Goal: Task Accomplishment & Management: Use online tool/utility

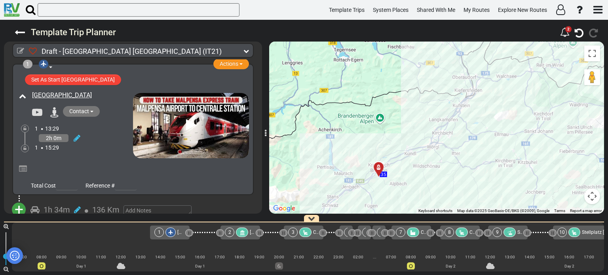
click at [583, 91] on div "To activate drag with keyboard, press Alt + Enter. Once in keyboard drag state,…" at bounding box center [436, 128] width 335 height 172
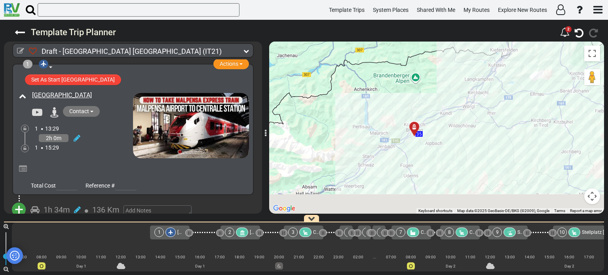
drag, startPoint x: 490, startPoint y: 150, endPoint x: 546, endPoint y: 83, distance: 86.9
click at [546, 83] on div "To activate drag with keyboard, press Alt + Enter. Once in keyboard drag state,…" at bounding box center [436, 128] width 335 height 172
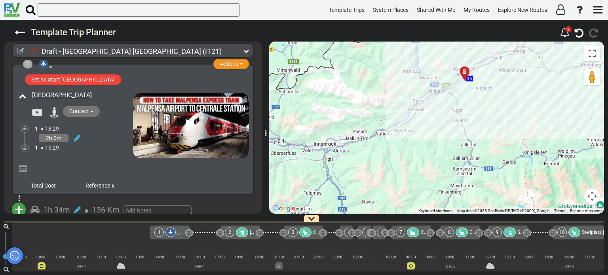
drag, startPoint x: 503, startPoint y: 131, endPoint x: 513, endPoint y: 131, distance: 9.5
click at [513, 131] on div "To activate drag with keyboard, press Alt + Enter. Once in keyboard drag state,…" at bounding box center [436, 128] width 335 height 172
drag, startPoint x: 513, startPoint y: 120, endPoint x: 467, endPoint y: 175, distance: 71.6
click at [467, 175] on div "To activate drag with keyboard, press Alt + Enter. Once in keyboard drag state,…" at bounding box center [436, 128] width 335 height 172
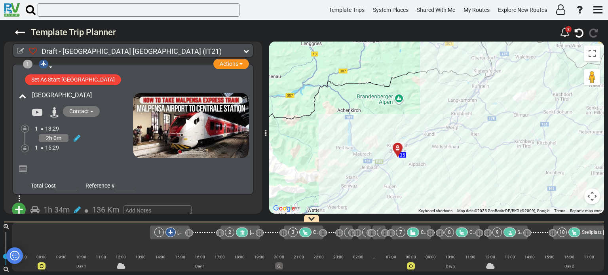
drag, startPoint x: 505, startPoint y: 143, endPoint x: 452, endPoint y: 163, distance: 56.6
click at [452, 163] on div "To activate drag with keyboard, press Alt + Enter. Once in keyboard drag state,…" at bounding box center [436, 128] width 335 height 172
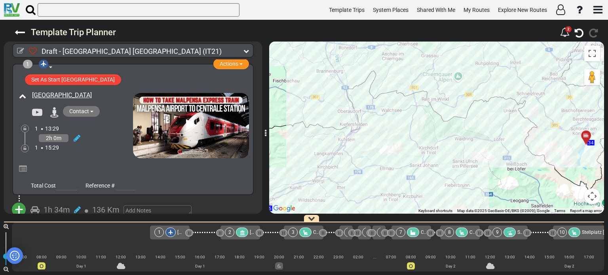
drag, startPoint x: 467, startPoint y: 150, endPoint x: 462, endPoint y: 153, distance: 5.7
click at [462, 153] on div "To activate drag with keyboard, press Alt + Enter. Once in keyboard drag state,…" at bounding box center [436, 128] width 335 height 172
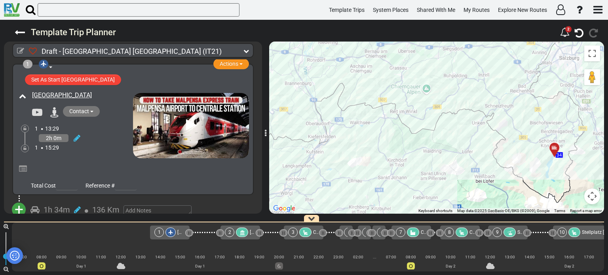
drag, startPoint x: 491, startPoint y: 153, endPoint x: 514, endPoint y: 160, distance: 23.5
click at [514, 160] on div "To activate drag with keyboard, press Alt + Enter. Once in keyboard drag state,…" at bounding box center [436, 128] width 335 height 172
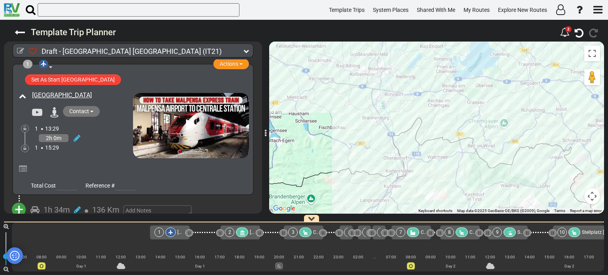
drag, startPoint x: 492, startPoint y: 139, endPoint x: 534, endPoint y: 169, distance: 51.6
click at [534, 169] on div "To activate drag with keyboard, press Alt + Enter. Once in keyboard drag state,…" at bounding box center [436, 128] width 335 height 172
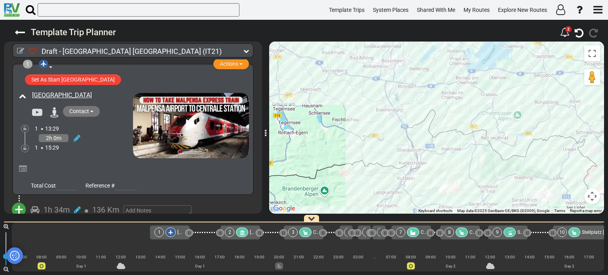
drag, startPoint x: 506, startPoint y: 144, endPoint x: 525, endPoint y: 131, distance: 22.5
click at [525, 131] on div "To activate drag with keyboard, press Alt + Enter. Once in keyboard drag state,…" at bounding box center [436, 128] width 335 height 172
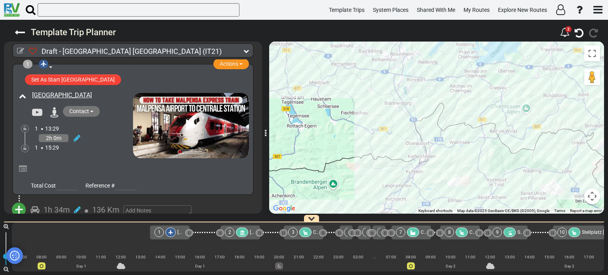
drag, startPoint x: 484, startPoint y: 161, endPoint x: 489, endPoint y: 166, distance: 7.6
click at [489, 166] on div "To activate drag with keyboard, press Alt + Enter. Once in keyboard drag state,…" at bounding box center [436, 128] width 335 height 172
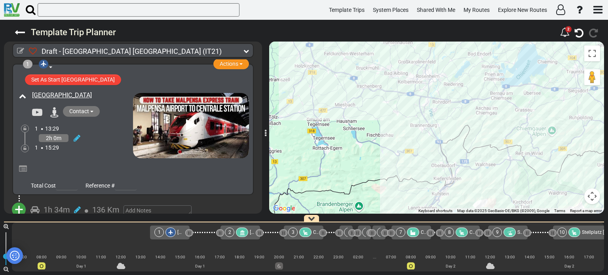
drag, startPoint x: 484, startPoint y: 161, endPoint x: 527, endPoint y: 188, distance: 51.4
click at [527, 188] on div "To activate drag with keyboard, press Alt + Enter. Once in keyboard drag state,…" at bounding box center [436, 128] width 335 height 172
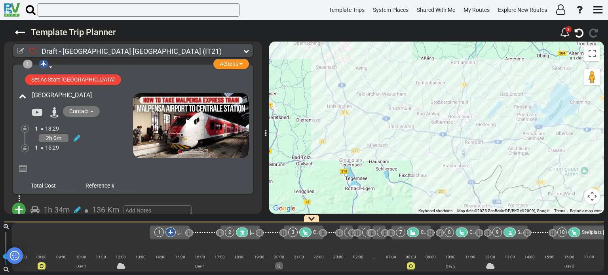
drag, startPoint x: 510, startPoint y: 175, endPoint x: 454, endPoint y: 171, distance: 55.6
click at [454, 171] on div "To activate drag with keyboard, press Alt + Enter. Once in keyboard drag state,…" at bounding box center [436, 128] width 335 height 172
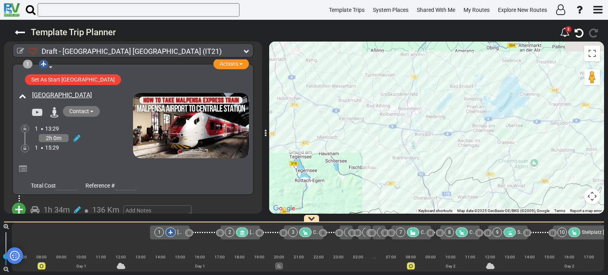
drag, startPoint x: 508, startPoint y: 176, endPoint x: 447, endPoint y: 166, distance: 62.1
click at [447, 166] on div "To activate drag with keyboard, press Alt + Enter. Once in keyboard drag state,…" at bounding box center [436, 128] width 335 height 172
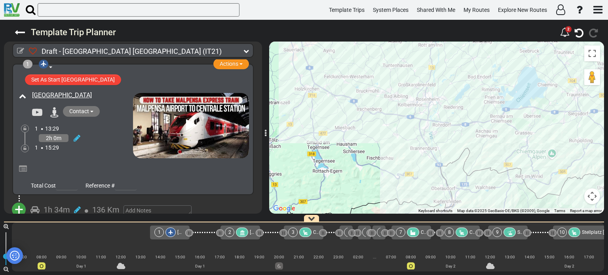
drag, startPoint x: 460, startPoint y: 165, endPoint x: 509, endPoint y: 148, distance: 51.6
click at [509, 148] on div "To activate drag with keyboard, press Alt + Enter. Once in keyboard drag state,…" at bounding box center [436, 128] width 335 height 172
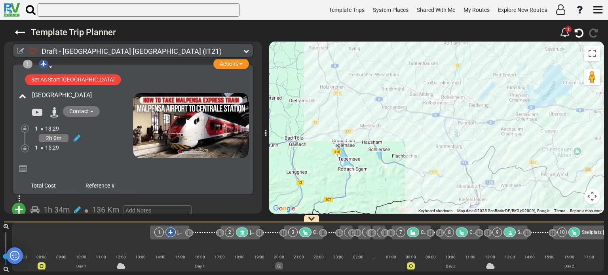
drag, startPoint x: 427, startPoint y: 170, endPoint x: 486, endPoint y: 164, distance: 58.9
click at [486, 164] on div "To activate drag with keyboard, press Alt + Enter. Once in keyboard drag state,…" at bounding box center [436, 128] width 335 height 172
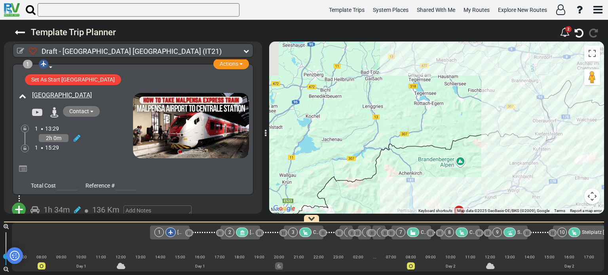
drag, startPoint x: 404, startPoint y: 152, endPoint x: 420, endPoint y: 95, distance: 59.6
click at [420, 95] on div "To activate drag with keyboard, press Alt + Enter. Once in keyboard drag state,…" at bounding box center [436, 128] width 335 height 172
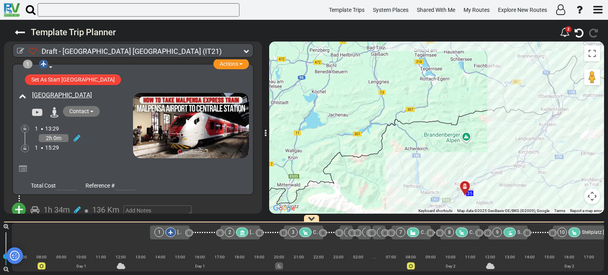
drag, startPoint x: 429, startPoint y: 134, endPoint x: 435, endPoint y: 107, distance: 28.0
click at [435, 107] on div "To activate drag with keyboard, press Alt + Enter. Once in keyboard drag state,…" at bounding box center [436, 128] width 335 height 172
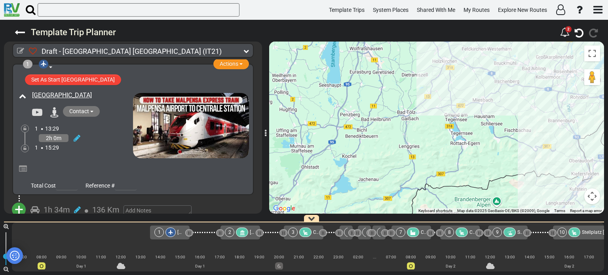
drag, startPoint x: 407, startPoint y: 103, endPoint x: 438, endPoint y: 168, distance: 72.8
click at [438, 168] on div "To activate drag with keyboard, press Alt + Enter. Once in keyboard drag state,…" at bounding box center [436, 128] width 335 height 172
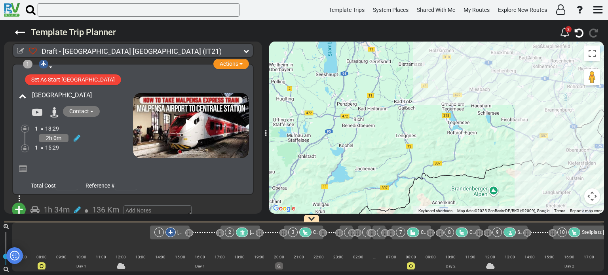
drag, startPoint x: 431, startPoint y: 134, endPoint x: 426, endPoint y: 118, distance: 16.8
click at [426, 118] on div "To activate drag with keyboard, press Alt + Enter. Once in keyboard drag state,…" at bounding box center [436, 128] width 335 height 172
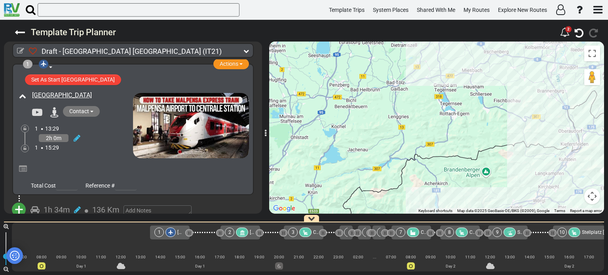
drag, startPoint x: 473, startPoint y: 172, endPoint x: 469, endPoint y: 124, distance: 48.5
click at [469, 124] on div "To activate drag with keyboard, press Alt + Enter. Once in keyboard drag state,…" at bounding box center [436, 128] width 335 height 172
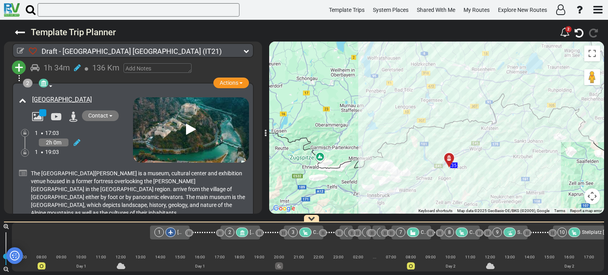
scroll to position [158, 0]
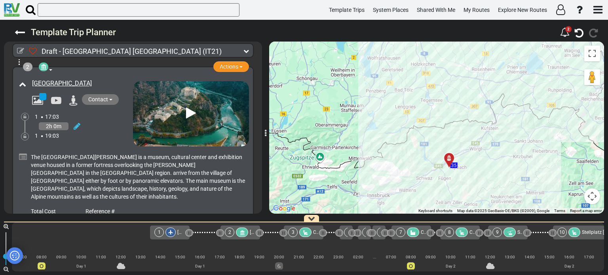
click at [450, 159] on div at bounding box center [451, 161] width 13 height 12
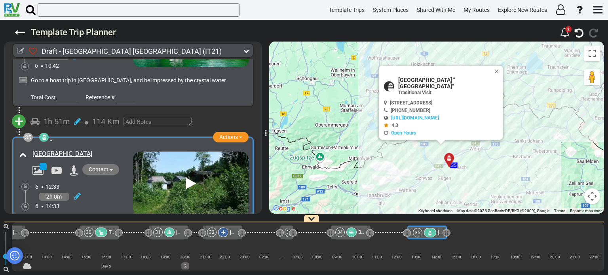
scroll to position [5404, 0]
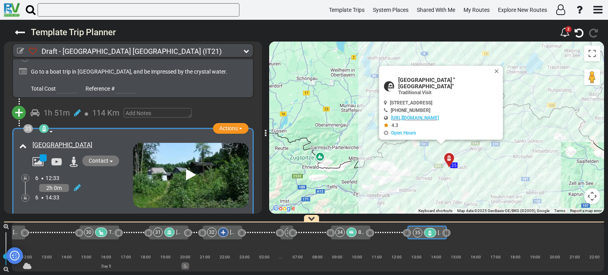
click at [20, 269] on span "+" at bounding box center [21, 278] width 9 height 18
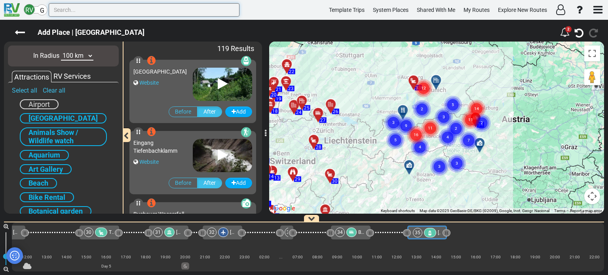
click at [85, 11] on input "text" at bounding box center [144, 9] width 191 height 13
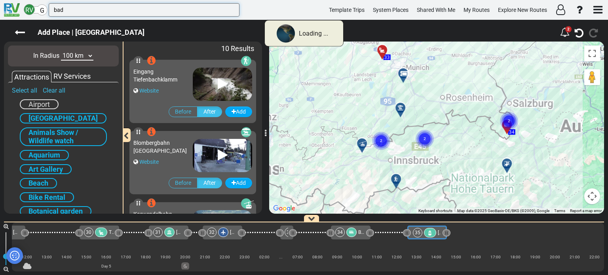
type input "bad"
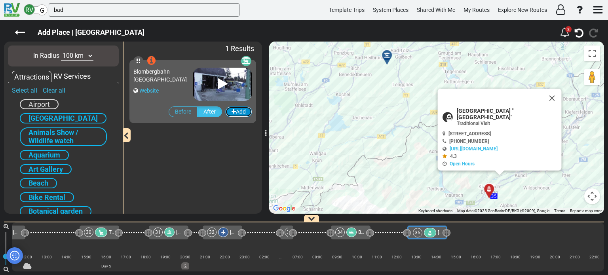
click at [241, 112] on button "Add" at bounding box center [238, 111] width 27 height 11
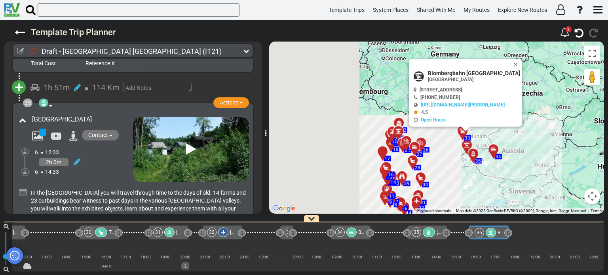
scroll to position [5528, 0]
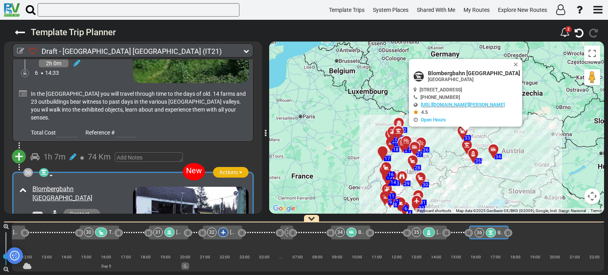
click at [239, 172] on span "button" at bounding box center [240, 173] width 3 height 2
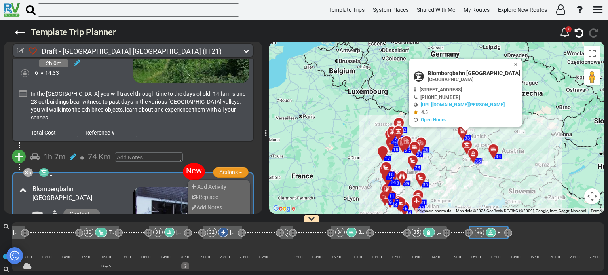
click at [220, 238] on li "Remove" at bounding box center [219, 243] width 63 height 10
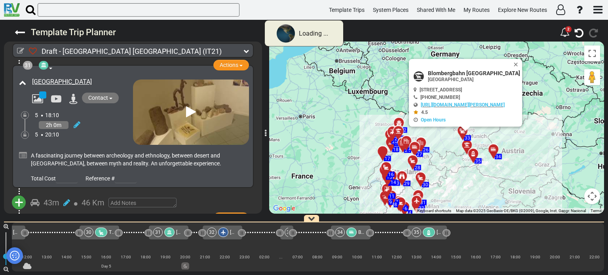
scroll to position [5403, 0]
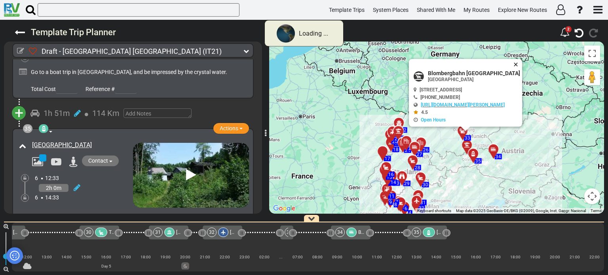
click at [516, 63] on button "Close" at bounding box center [517, 64] width 9 height 11
